Goal: Obtain resource: Download file/media

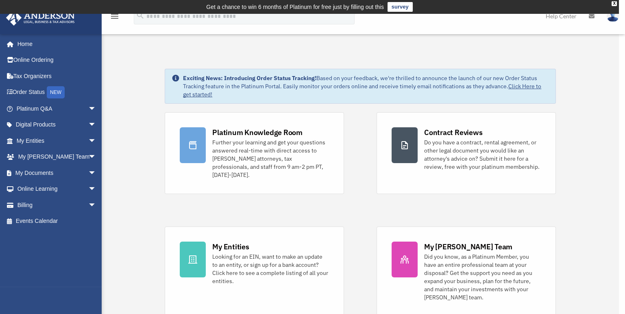
click at [44, 172] on div "x" at bounding box center [312, 157] width 625 height 314
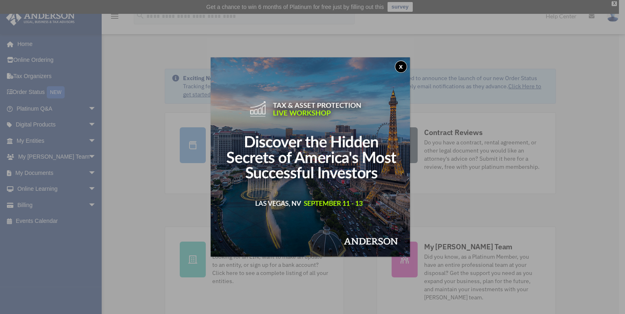
click at [404, 70] on button "x" at bounding box center [401, 67] width 12 height 12
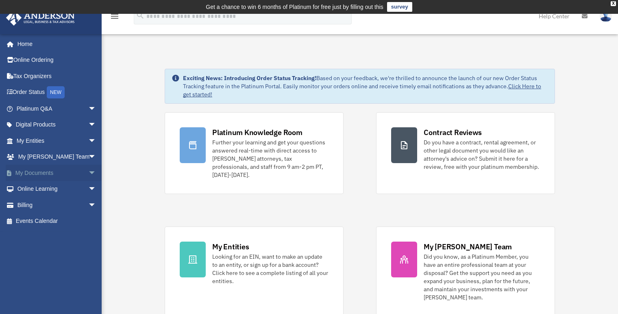
click at [51, 166] on link "My Documents arrow_drop_down" at bounding box center [57, 173] width 103 height 16
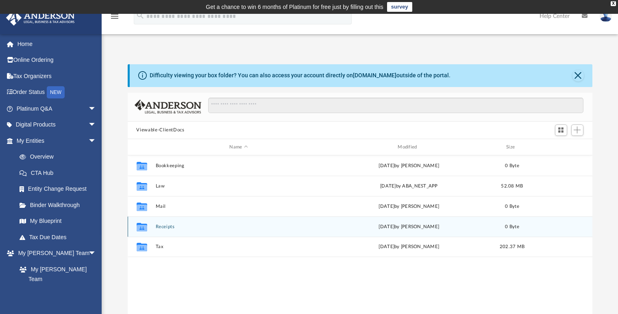
scroll to position [178, 458]
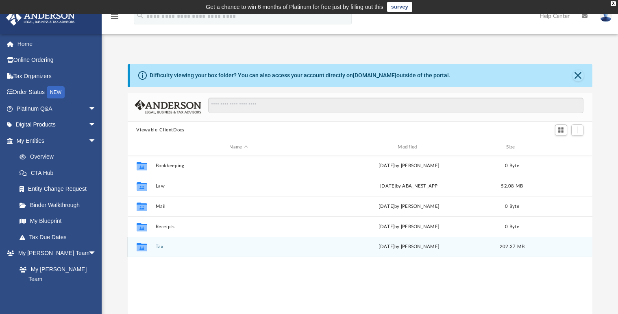
click at [162, 246] on button "Tax" at bounding box center [238, 246] width 167 height 5
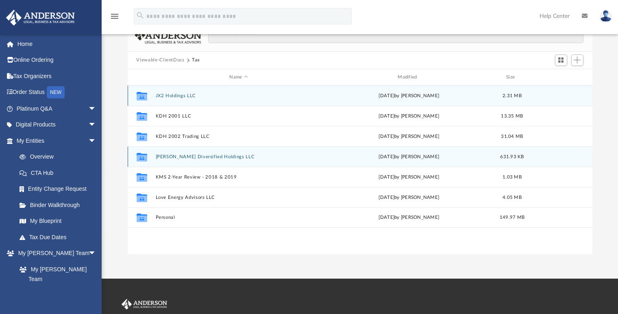
scroll to position [90, 0]
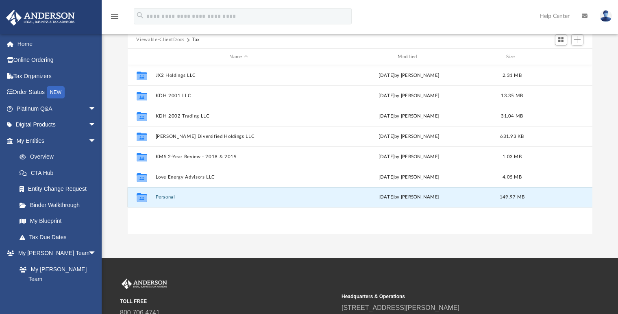
click at [168, 198] on button "Personal" at bounding box center [238, 197] width 167 height 5
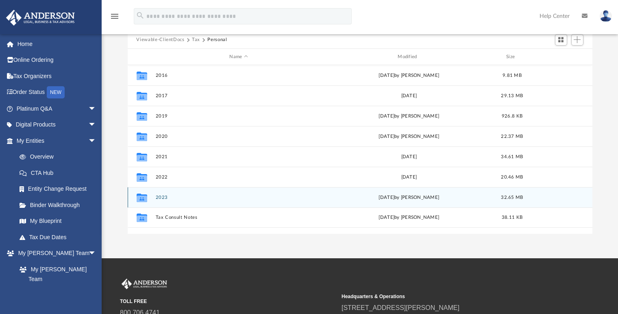
click at [160, 196] on button "2023" at bounding box center [238, 197] width 167 height 5
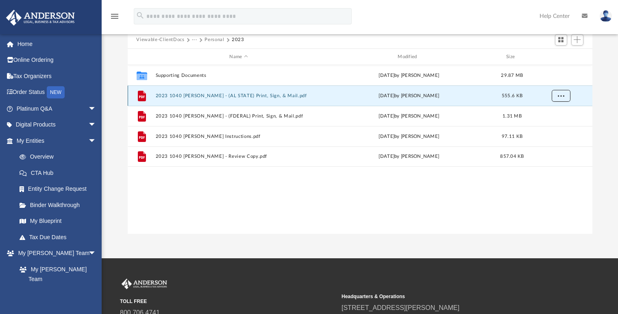
click at [558, 96] on span "More options" at bounding box center [561, 96] width 7 height 4
click at [552, 128] on li "Download" at bounding box center [554, 124] width 24 height 9
click at [560, 92] on button "More options" at bounding box center [561, 96] width 19 height 12
click at [609, 105] on div "Difficulty viewing your box folder? You can also access your account directly o…" at bounding box center [360, 104] width 517 height 260
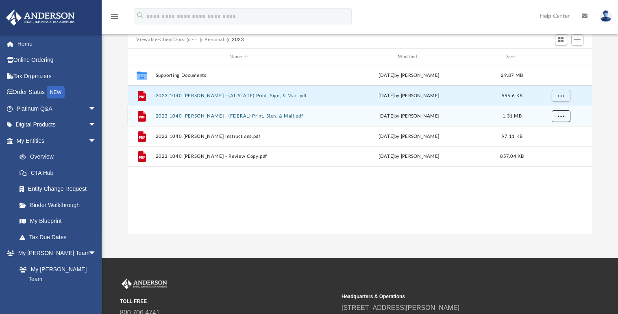
click at [563, 114] on span "More options" at bounding box center [561, 116] width 7 height 4
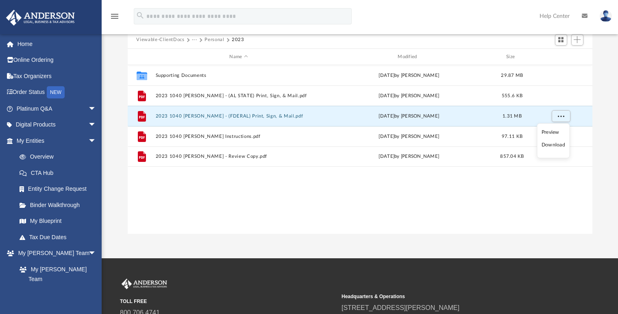
click at [554, 144] on li "Download" at bounding box center [554, 145] width 24 height 9
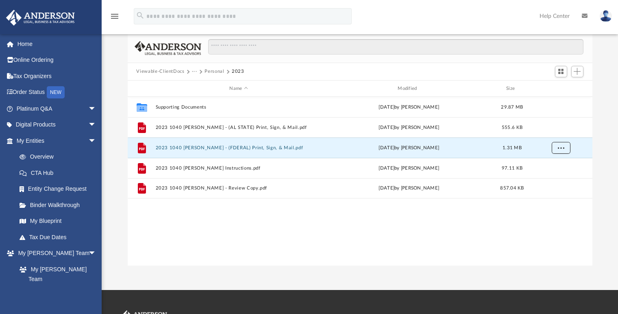
scroll to position [45, 0]
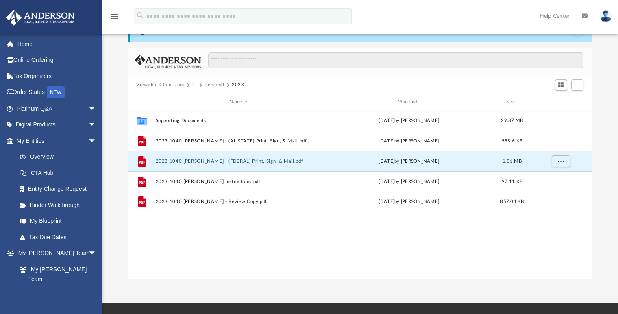
click at [214, 81] on button "Personal" at bounding box center [215, 84] width 20 height 7
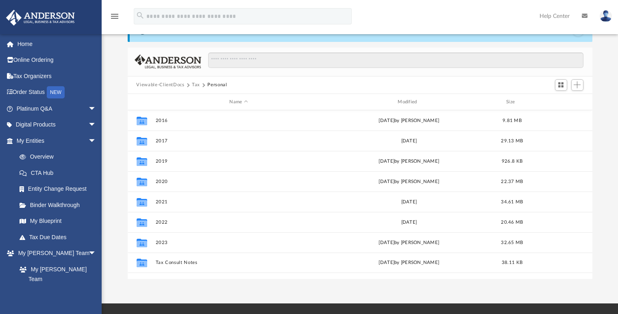
click at [196, 84] on button "Tax" at bounding box center [196, 84] width 8 height 7
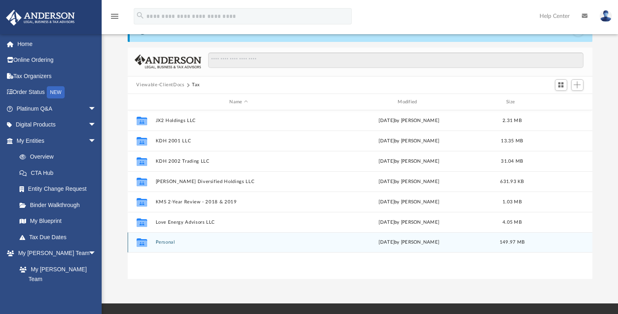
click at [165, 242] on button "Personal" at bounding box center [238, 242] width 167 height 5
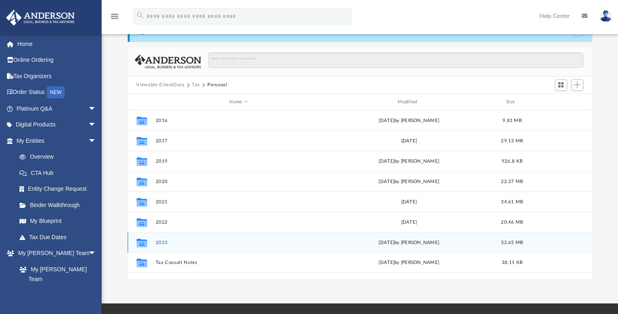
click at [172, 246] on div "Collaborated Folder 2023 [DATE] by [PERSON_NAME] 32.65 MB" at bounding box center [360, 242] width 465 height 20
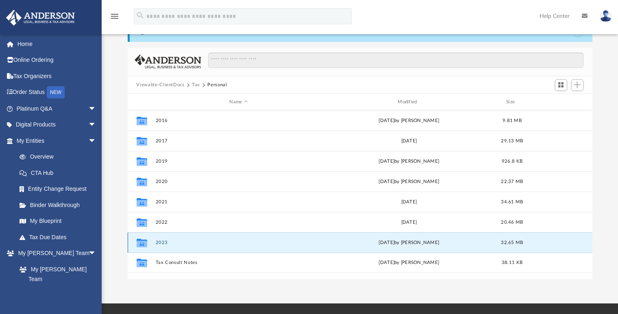
click at [154, 241] on div "Collaborated Folder 2023 [DATE] by [PERSON_NAME] 32.65 MB" at bounding box center [360, 242] width 465 height 20
click at [161, 241] on button "2023" at bounding box center [238, 242] width 167 height 5
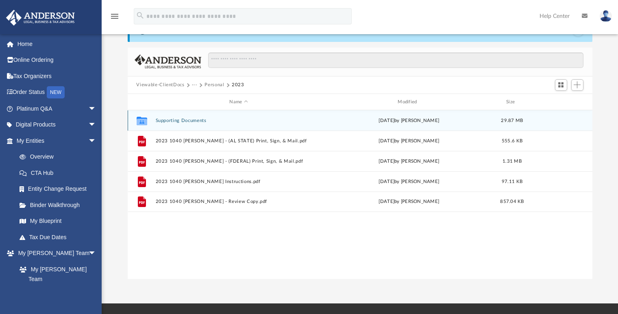
click at [188, 120] on button "Supporting Documents" at bounding box center [238, 120] width 167 height 5
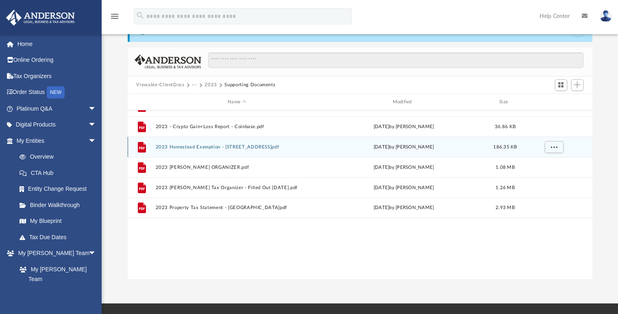
scroll to position [0, 0]
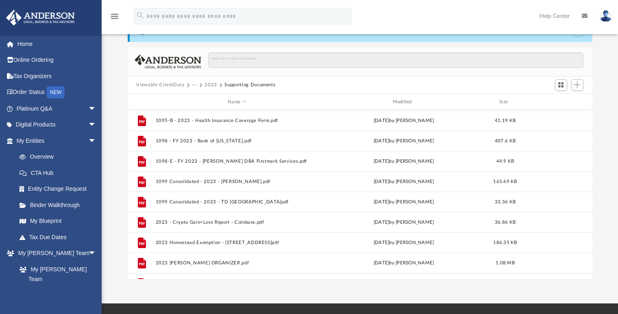
click at [166, 85] on button "Viewable-ClientDocs" at bounding box center [160, 84] width 48 height 7
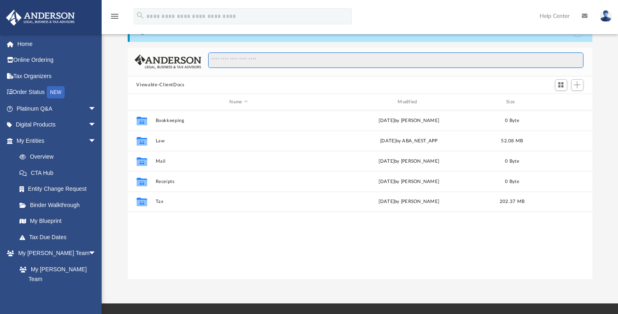
click at [260, 58] on input "Search files and folders" at bounding box center [395, 59] width 375 height 15
type input "****"
